Goal: Communication & Community: Participate in discussion

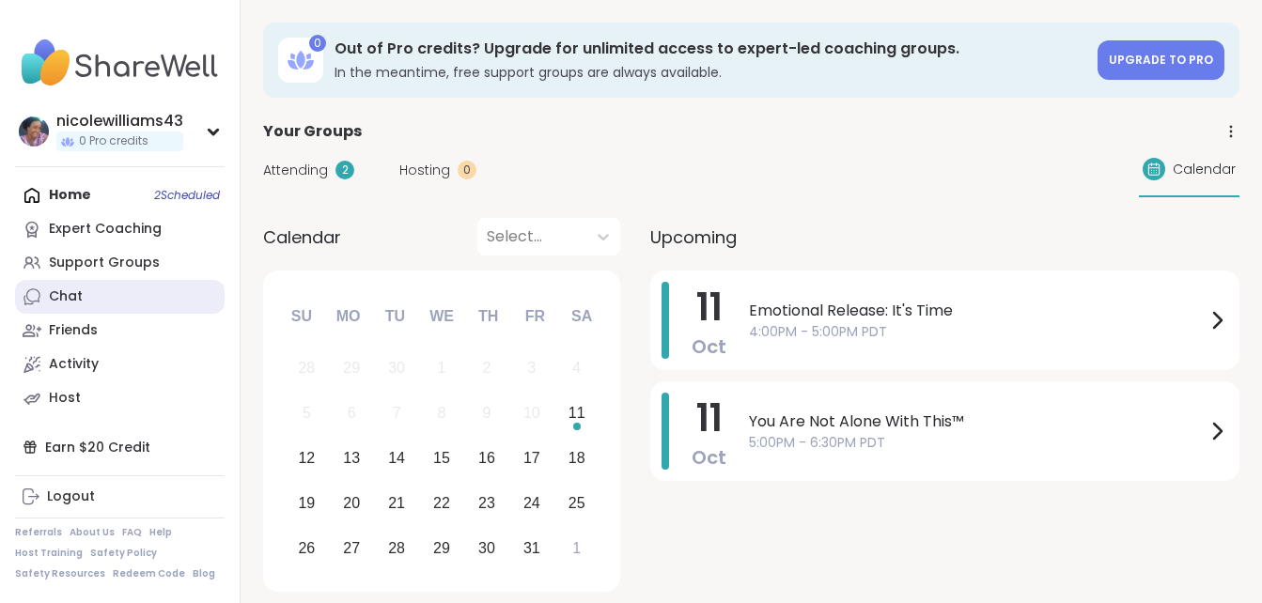
click at [63, 286] on link "Chat" at bounding box center [120, 297] width 210 height 34
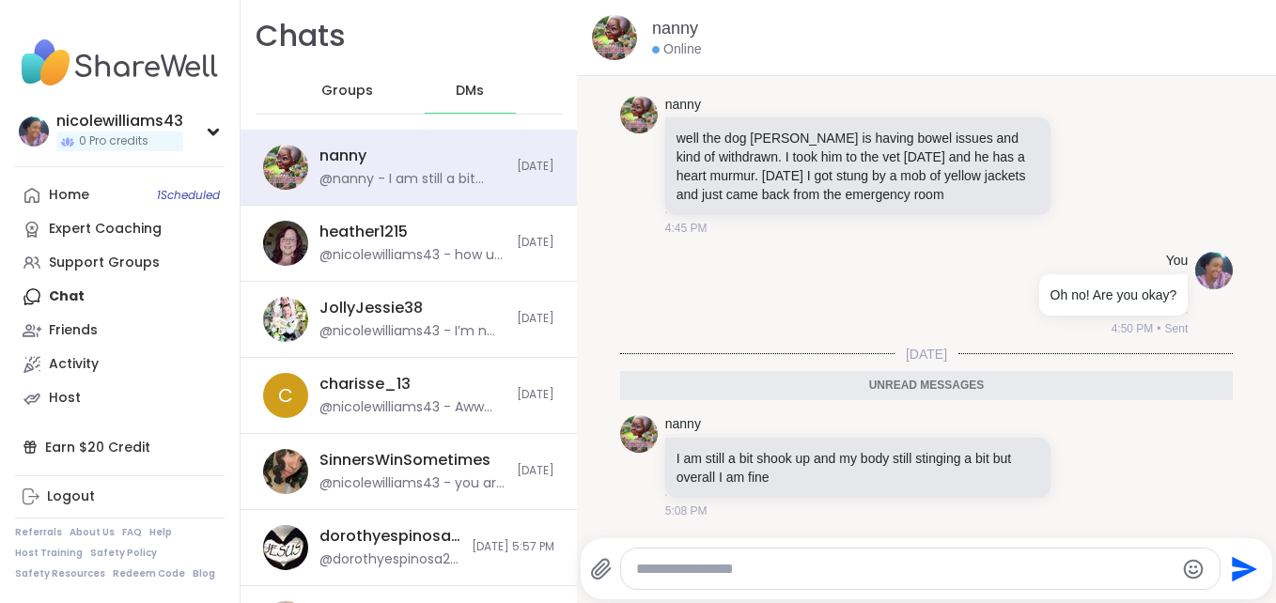
click at [674, 573] on textarea "Type your message" at bounding box center [904, 569] width 537 height 19
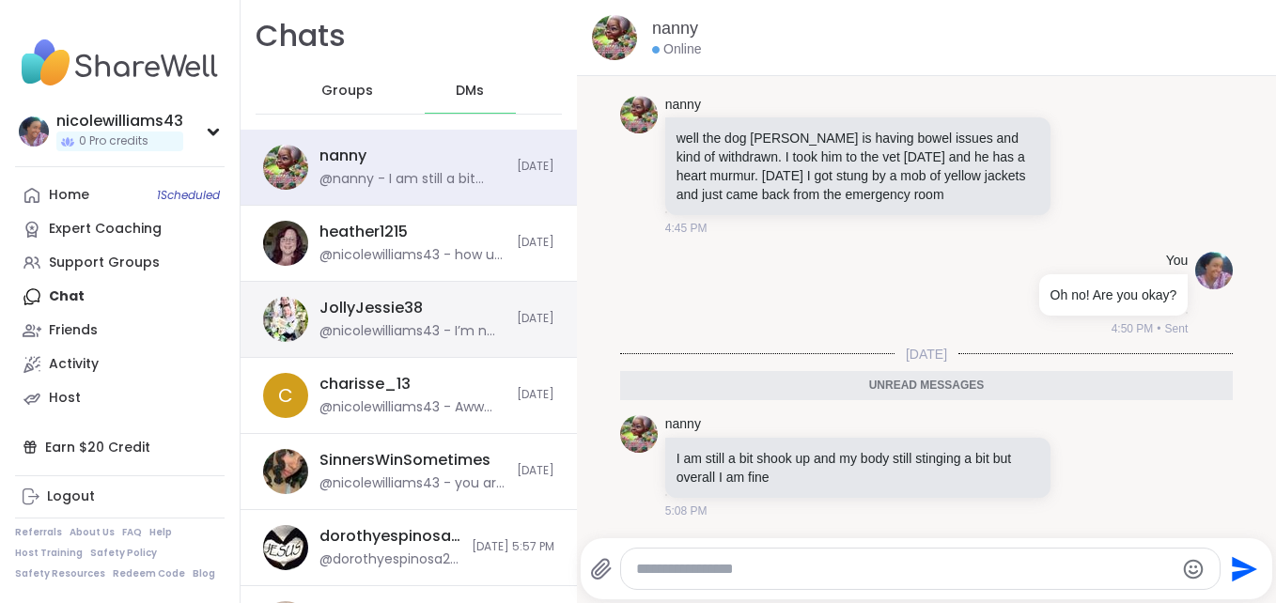
click at [386, 302] on div "JollyJessie38" at bounding box center [370, 308] width 103 height 21
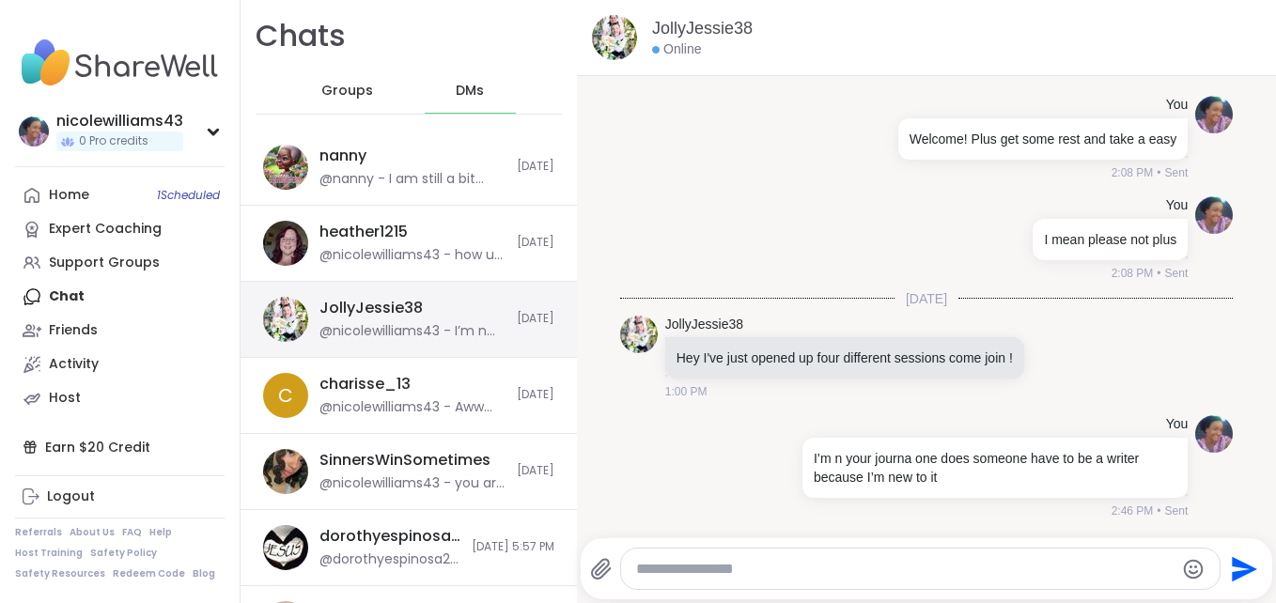
click at [386, 302] on div "JollyJessie38" at bounding box center [370, 308] width 103 height 21
drag, startPoint x: 386, startPoint y: 302, endPoint x: 339, endPoint y: 93, distance: 213.8
click at [339, 93] on span "Groups" at bounding box center [347, 91] width 52 height 19
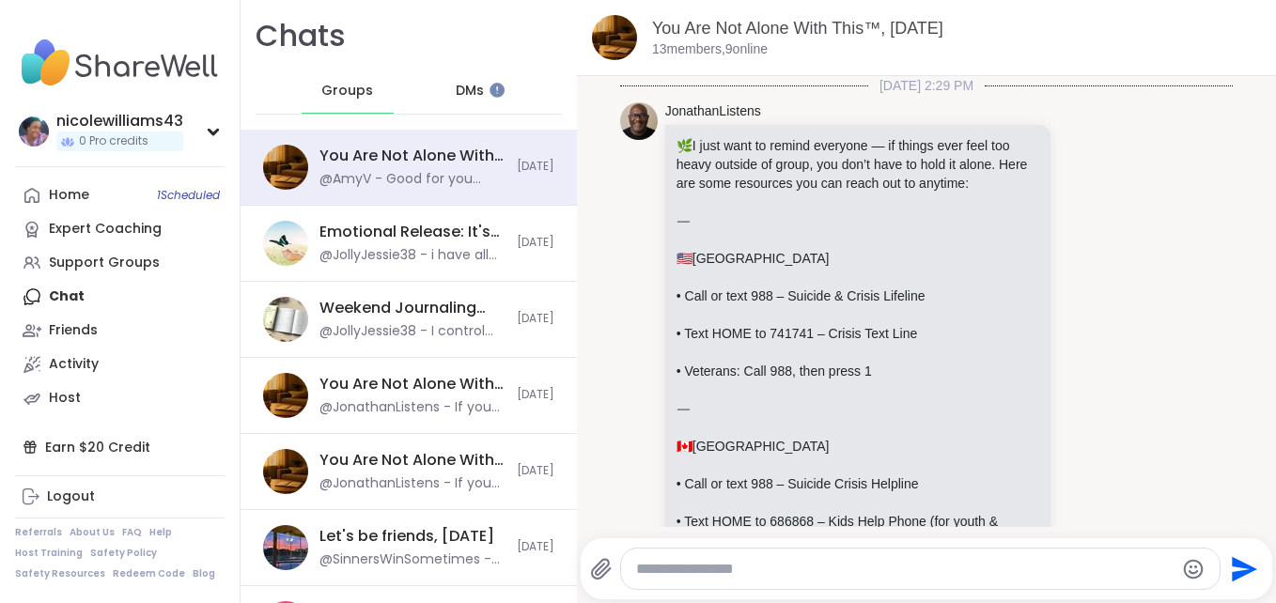
click at [339, 93] on span "Groups" at bounding box center [347, 91] width 52 height 19
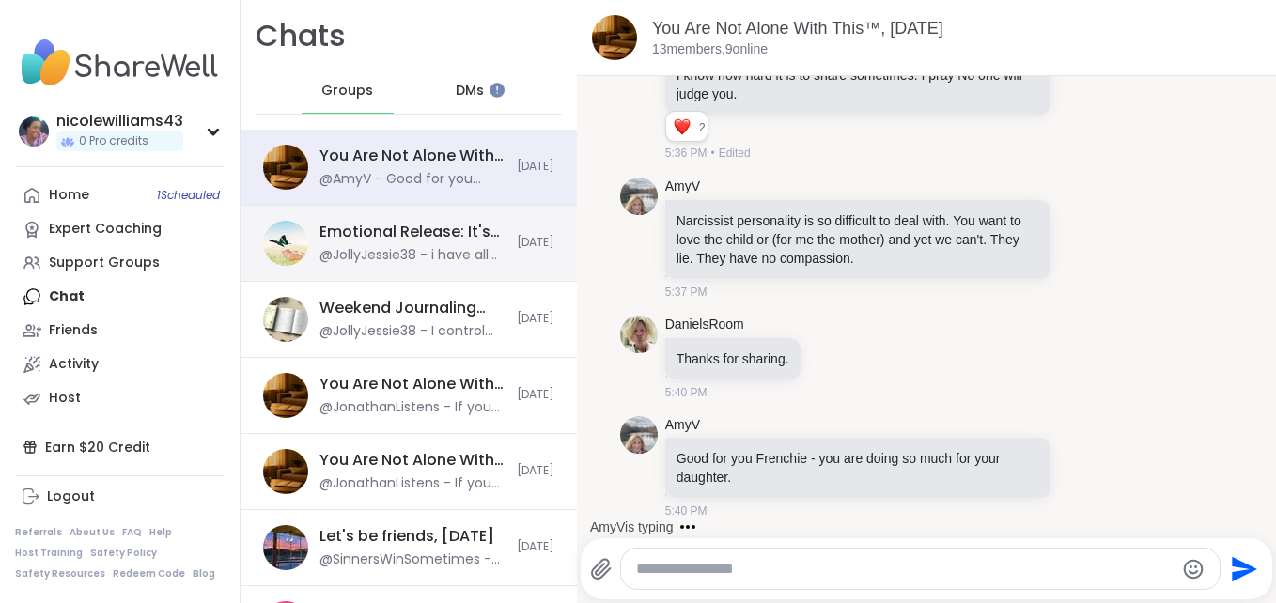
click at [364, 247] on div "@JollyJessie38 - i have all different sessions throughout every week" at bounding box center [412, 255] width 186 height 19
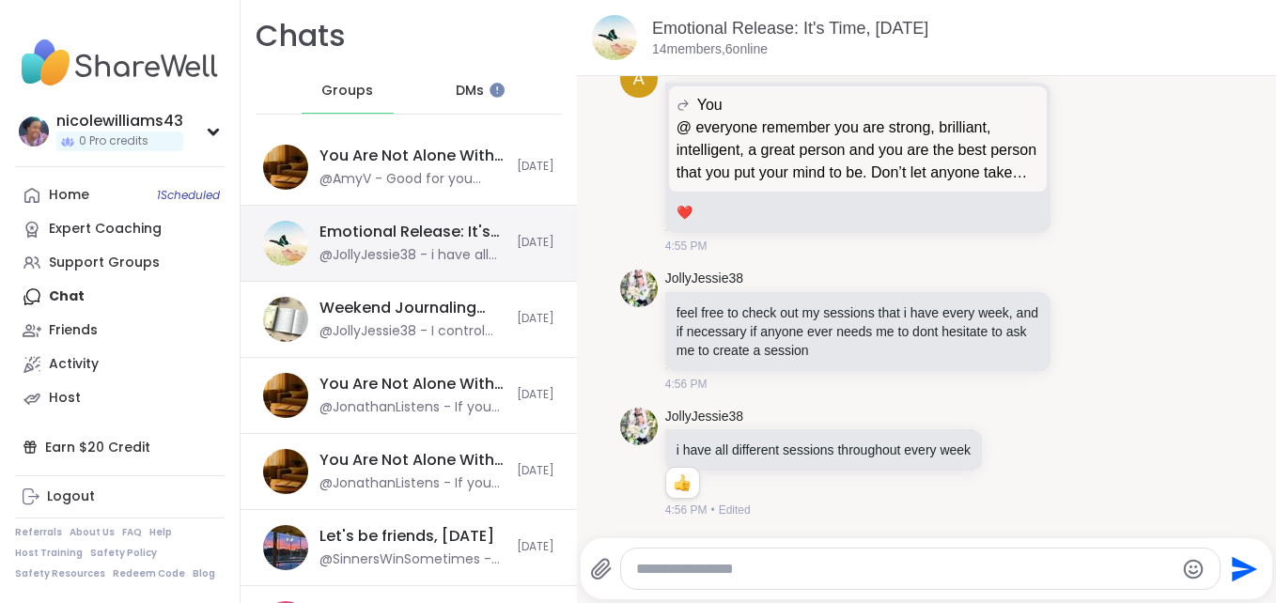
click at [364, 247] on div "@JollyJessie38 - i have all different sessions throughout every week" at bounding box center [412, 255] width 186 height 19
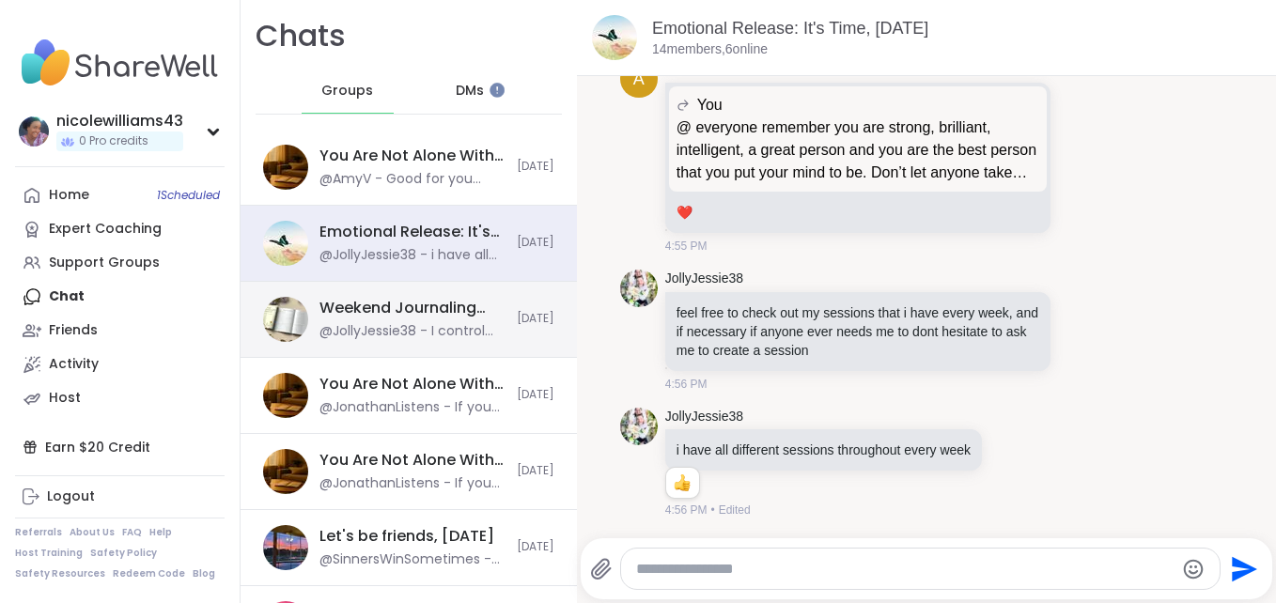
click at [394, 330] on div "@JollyJessie38 - I control my emotions, they do not control me" at bounding box center [412, 331] width 186 height 19
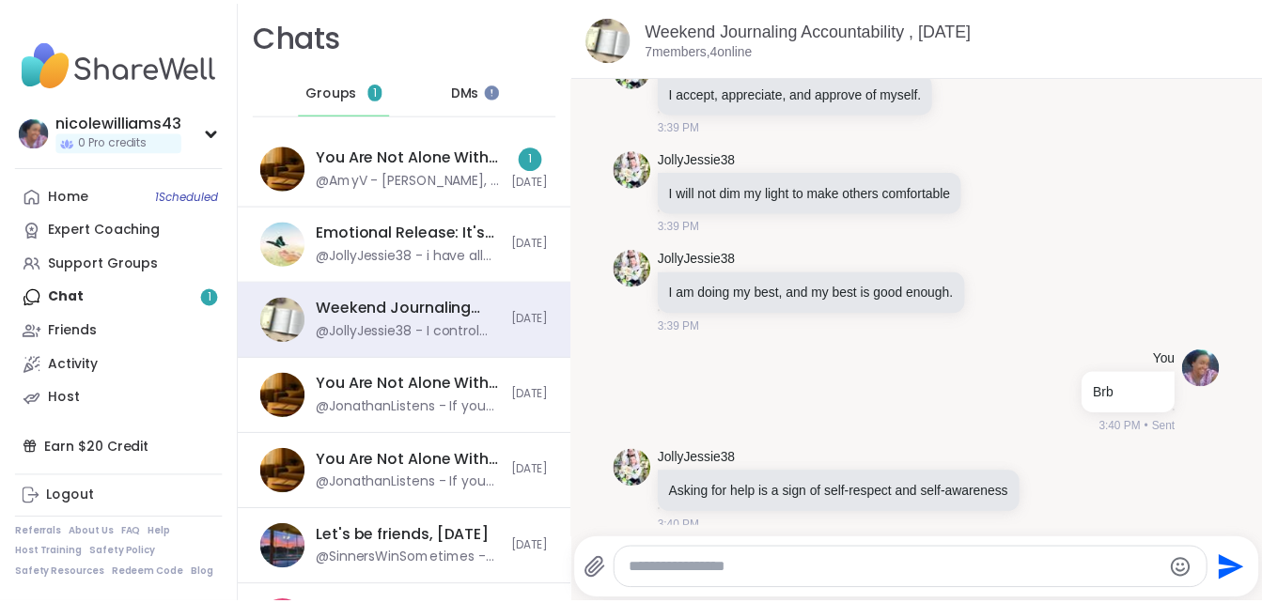
scroll to position [6380, 0]
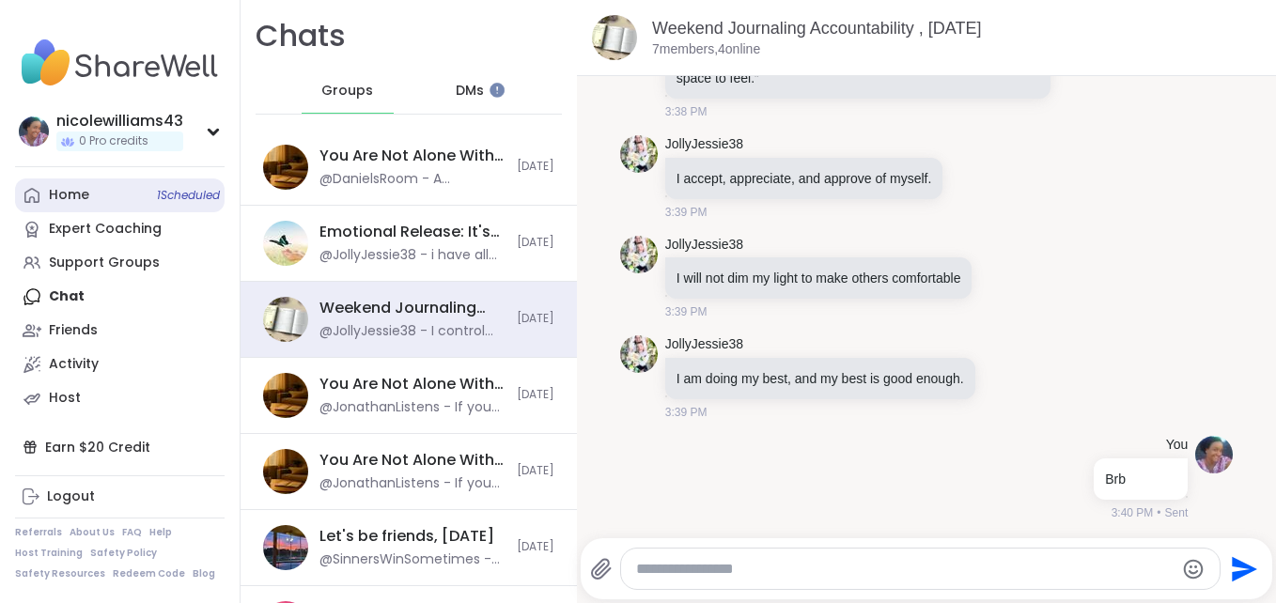
drag, startPoint x: 129, startPoint y: 2, endPoint x: 67, endPoint y: 179, distance: 188.1
click at [67, 179] on link "Home 1 Scheduled" at bounding box center [120, 196] width 210 height 34
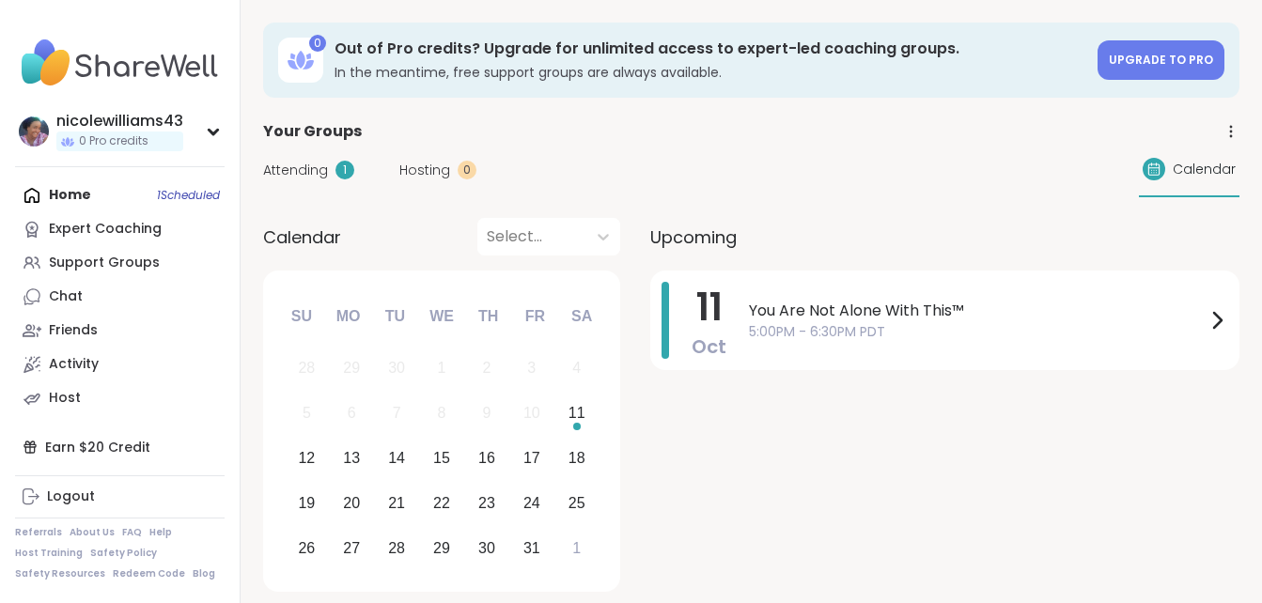
click at [63, 190] on div "Home 1 Scheduled Expert Coaching Support Groups Chat Friends Activity Host" at bounding box center [120, 297] width 210 height 237
